Goal: Navigation & Orientation: Find specific page/section

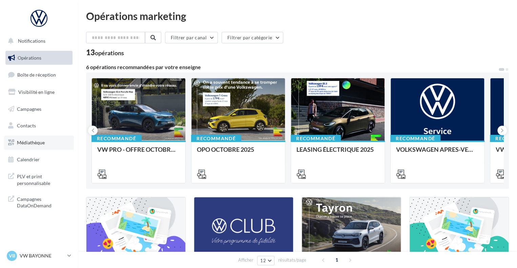
click at [29, 142] on span "Médiathèque" at bounding box center [31, 143] width 28 height 6
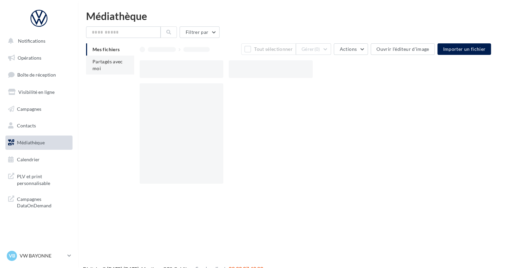
click at [116, 59] on span "Partagés avec moi" at bounding box center [107, 65] width 30 height 13
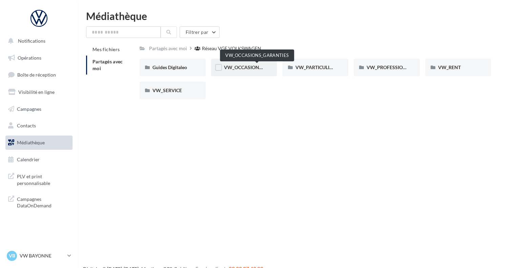
click at [237, 69] on span "VW_OCCASIONS_GARANTIES" at bounding box center [257, 67] width 66 height 6
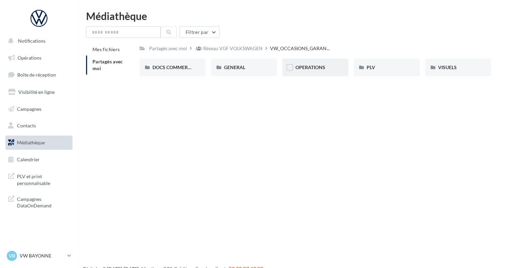
click at [318, 69] on span "OPERATIONS" at bounding box center [310, 67] width 30 height 6
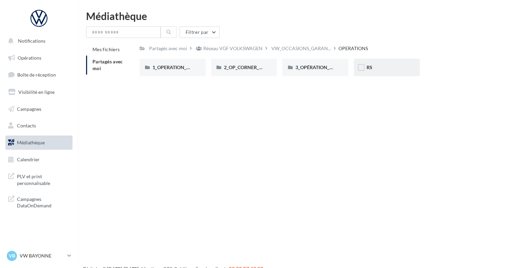
click at [389, 68] on div "RS" at bounding box center [387, 67] width 40 height 7
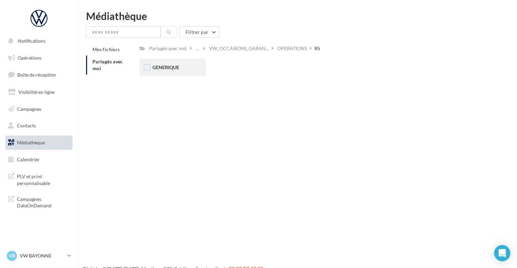
click at [172, 62] on div "GENERIQUE" at bounding box center [173, 68] width 66 height 18
click at [177, 67] on div "VW" at bounding box center [172, 67] width 40 height 7
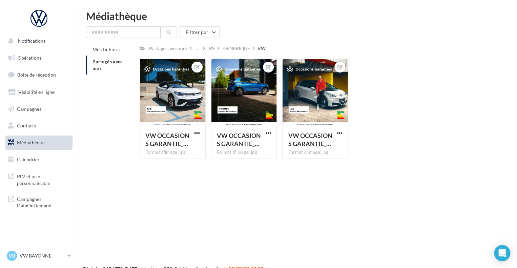
click at [393, 90] on div "VW OCCASIONS GARANTIE_… Format d'image: jpg VW OCCASIONS GARANTIE_AVRIL24_RS_ID…" at bounding box center [318, 112] width 357 height 106
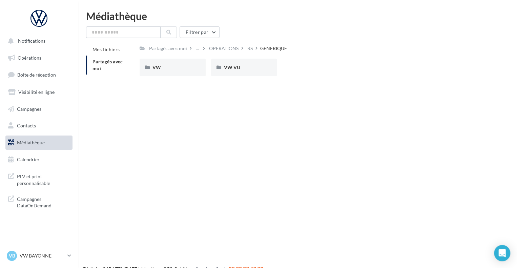
click at [228, 135] on div "Notifications Opérations Boîte de réception Visibilité en ligne Campagnes Conta…" at bounding box center [258, 145] width 517 height 268
click at [32, 183] on span "PLV et print personnalisable" at bounding box center [43, 179] width 53 height 15
click at [50, 258] on p "VW BAYONNE" at bounding box center [42, 255] width 45 height 7
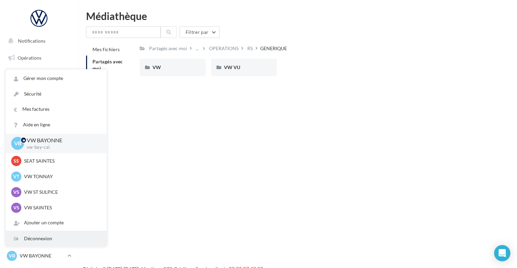
click at [42, 240] on div "Déconnexion" at bounding box center [56, 238] width 101 height 15
